Goal: Book appointment/travel/reservation

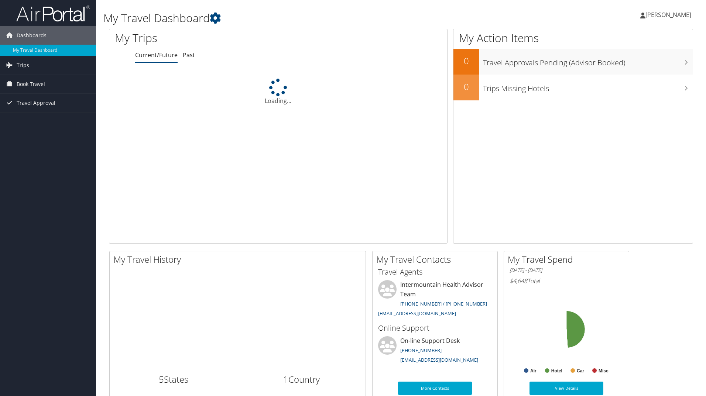
click at [35, 85] on span "Book Travel" at bounding box center [31, 84] width 28 height 18
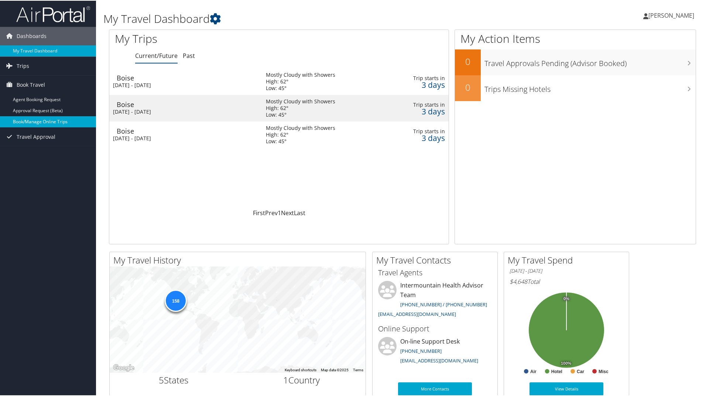
click at [31, 117] on link "Book/Manage Online Trips" at bounding box center [48, 121] width 96 height 11
click at [49, 119] on link "Book/Manage Online Trips" at bounding box center [48, 121] width 96 height 11
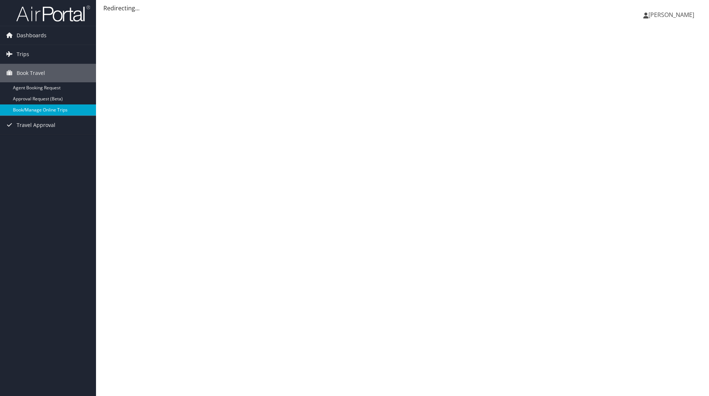
click at [45, 109] on link "Book/Manage Online Trips" at bounding box center [48, 109] width 96 height 11
